Goal: Navigation & Orientation: Understand site structure

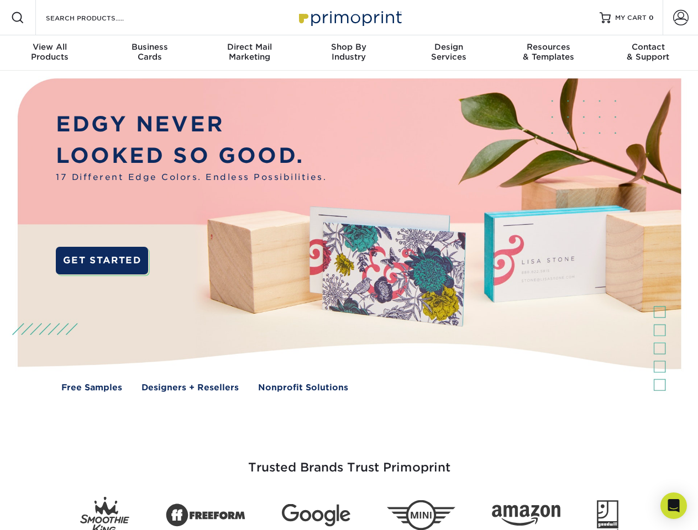
click at [348, 265] on img at bounding box center [348, 243] width 690 height 345
click at [18, 18] on span at bounding box center [17, 17] width 13 height 13
click at [680, 18] on span at bounding box center [680, 17] width 15 height 15
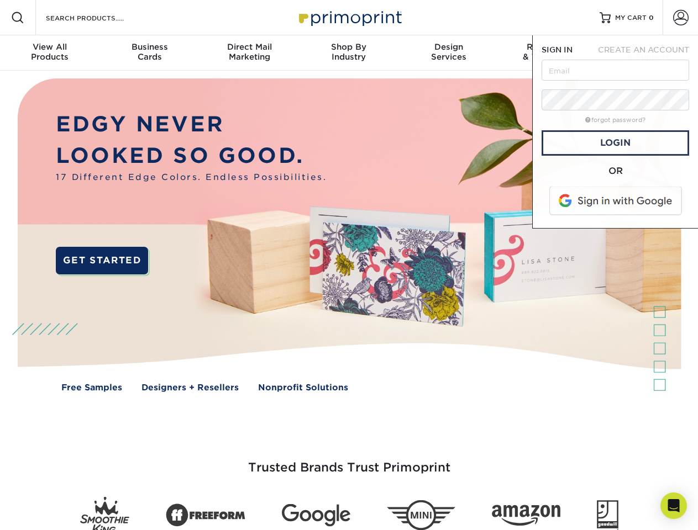
click at [50, 53] on div "View All Products" at bounding box center [49, 52] width 99 height 20
click at [149, 53] on div "Business Cards" at bounding box center [148, 52] width 99 height 20
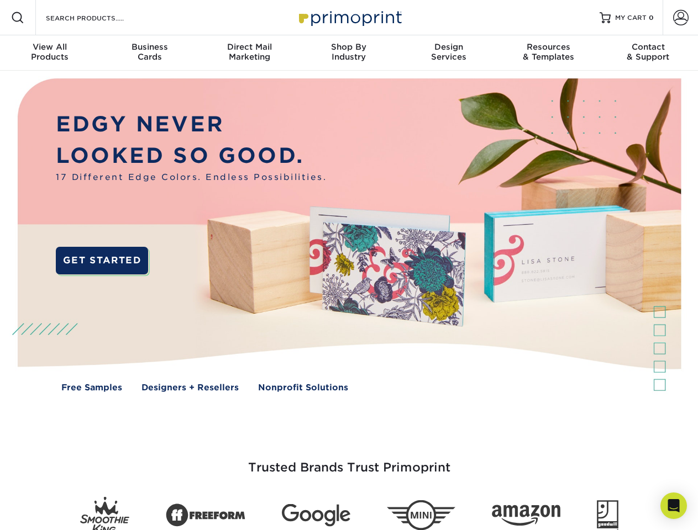
click at [249, 53] on div "Direct Mail Marketing" at bounding box center [248, 52] width 99 height 20
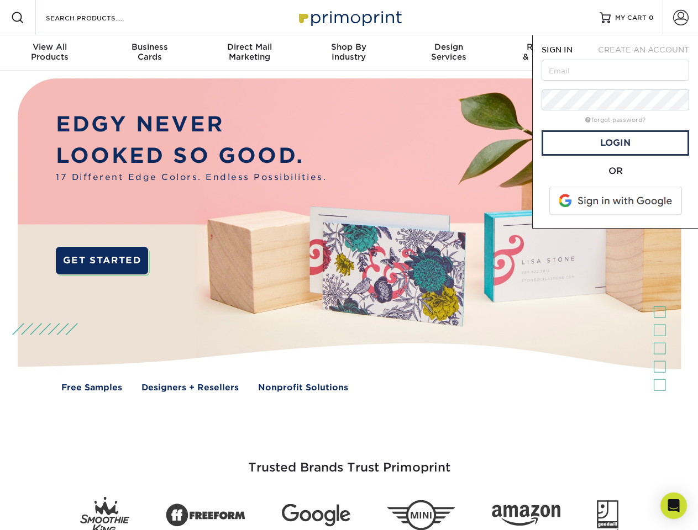
click at [348, 53] on div "Shop By Industry" at bounding box center [348, 52] width 99 height 20
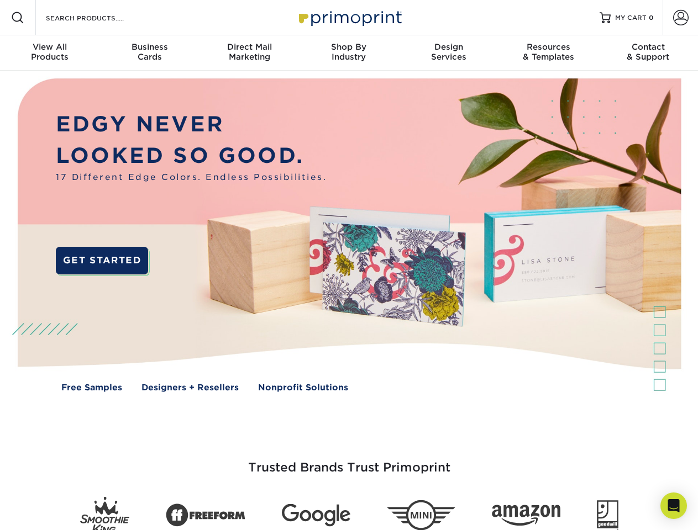
click at [448, 53] on div "Design Services" at bounding box center [448, 52] width 99 height 20
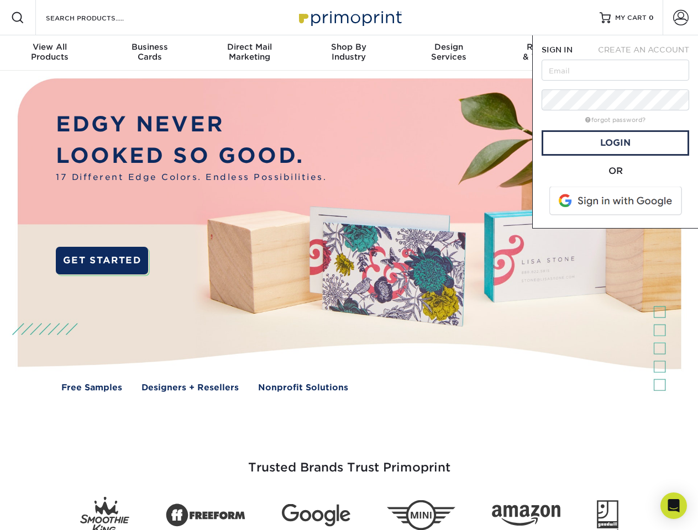
click at [548, 53] on span "SIGN IN" at bounding box center [556, 49] width 31 height 9
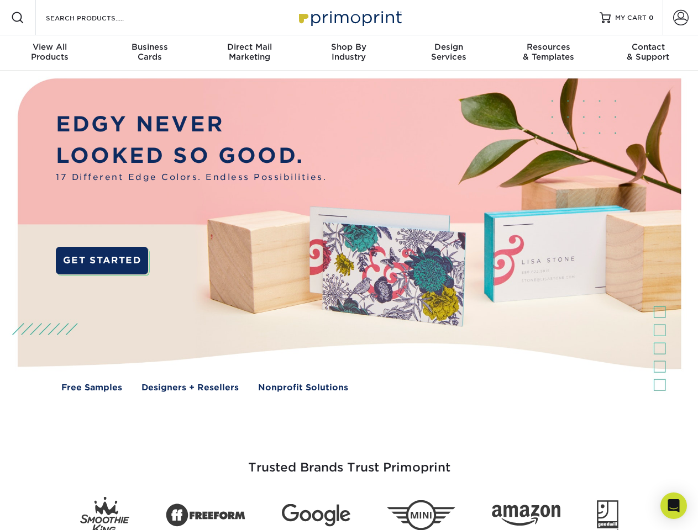
click at [648, 53] on div "Contact & Support" at bounding box center [647, 52] width 99 height 20
